Goal: Task Accomplishment & Management: Complete application form

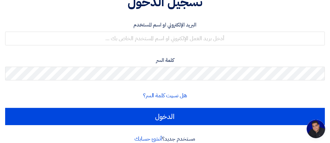
scroll to position [74, 0]
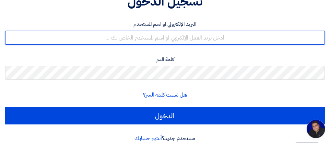
type input "[EMAIL_ADDRESS][DOMAIN_NAME]"
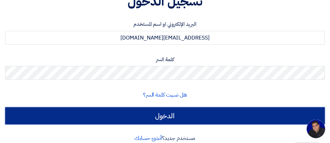
click at [164, 116] on input "الدخول" at bounding box center [165, 115] width 320 height 17
type input "Sign in"
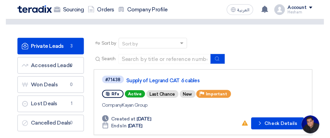
scroll to position [42, 0]
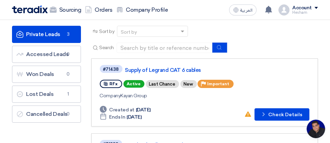
click at [271, 114] on button "Check details Check Details" at bounding box center [282, 114] width 55 height 12
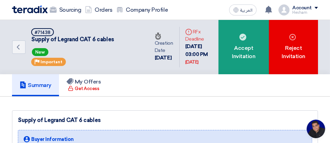
click at [298, 49] on div "Reject Invitation" at bounding box center [293, 47] width 49 height 54
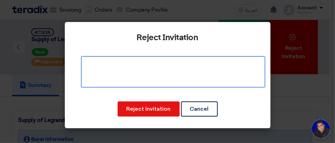
click at [104, 65] on textarea at bounding box center [173, 71] width 184 height 31
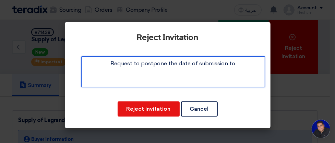
click at [237, 66] on textarea at bounding box center [173, 71] width 184 height 31
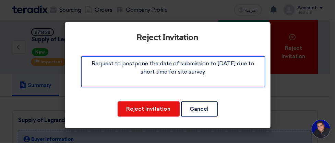
click at [186, 71] on textarea at bounding box center [173, 71] width 184 height 31
click at [205, 73] on textarea at bounding box center [173, 71] width 184 height 31
click at [175, 72] on textarea at bounding box center [173, 71] width 184 height 31
click at [190, 71] on textarea at bounding box center [173, 71] width 184 height 31
type textarea "Request to postpone the date of submission to [DATE] due to short time for site…"
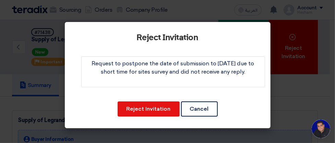
click at [139, 111] on button "Reject Invitation" at bounding box center [149, 108] width 62 height 15
